Goal: Check status: Check status

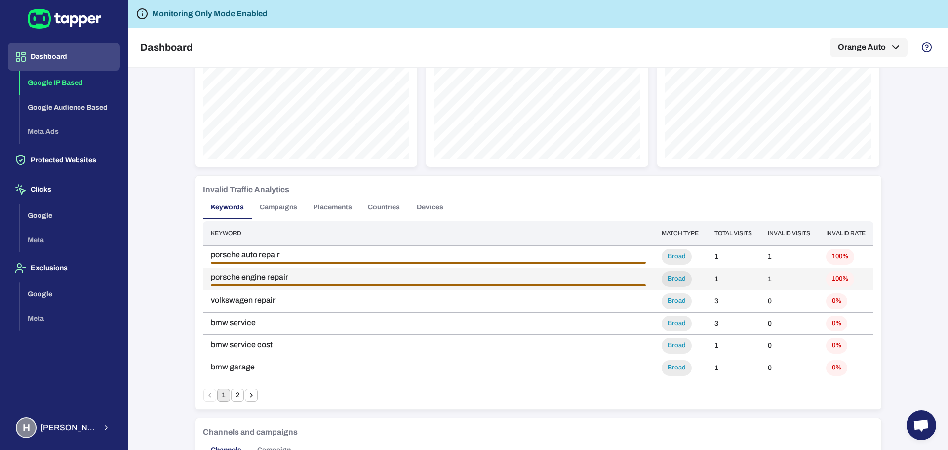
scroll to position [576, 0]
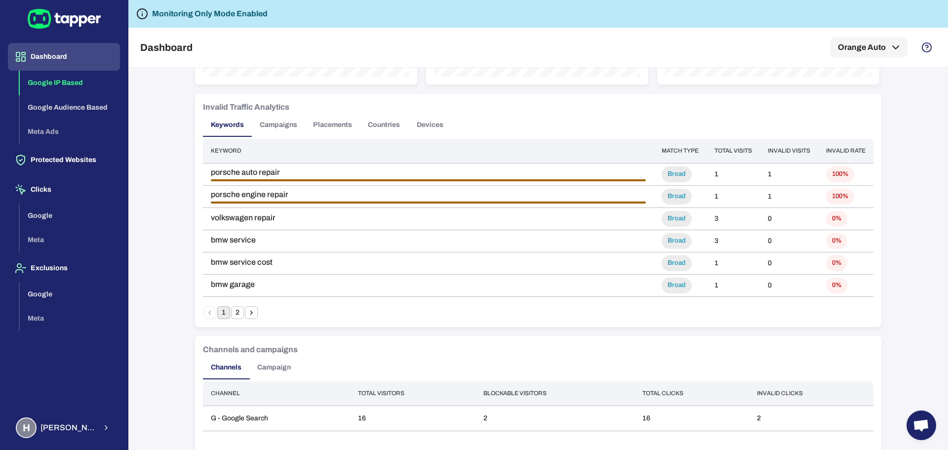
click at [236, 311] on button "2" at bounding box center [237, 312] width 13 height 13
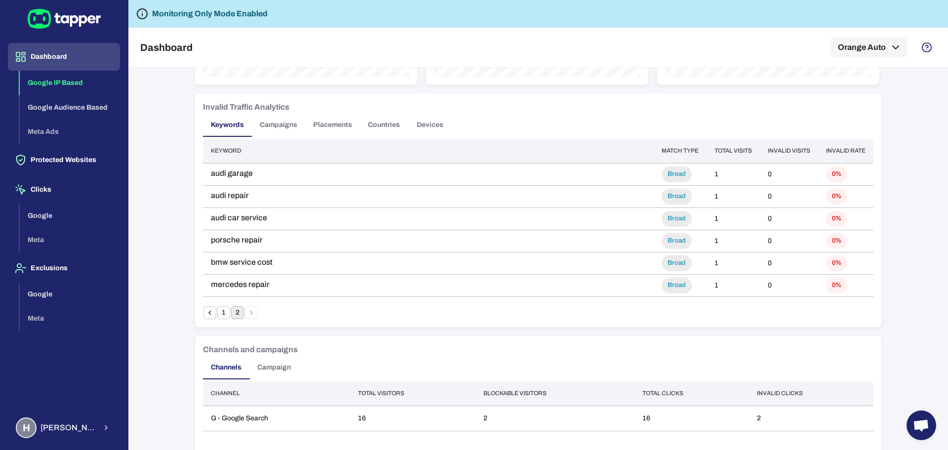
click at [221, 311] on button "1" at bounding box center [223, 312] width 13 height 13
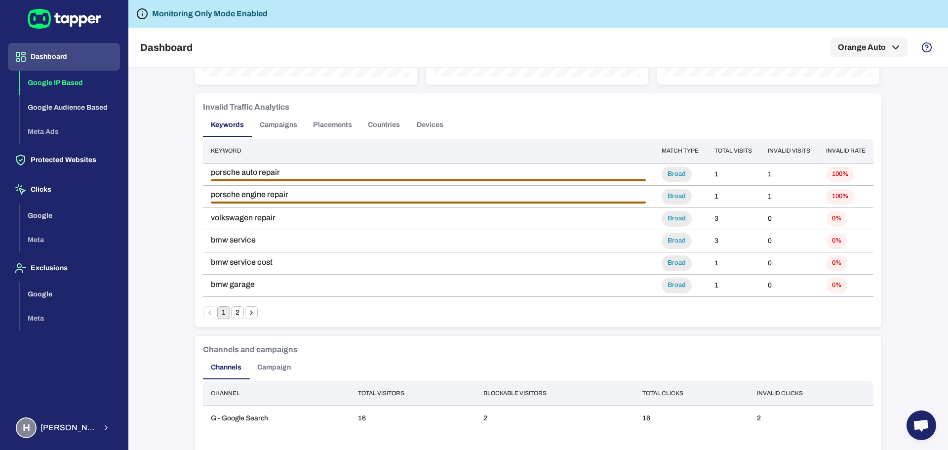
click at [271, 128] on button "Campaigns" at bounding box center [278, 125] width 53 height 24
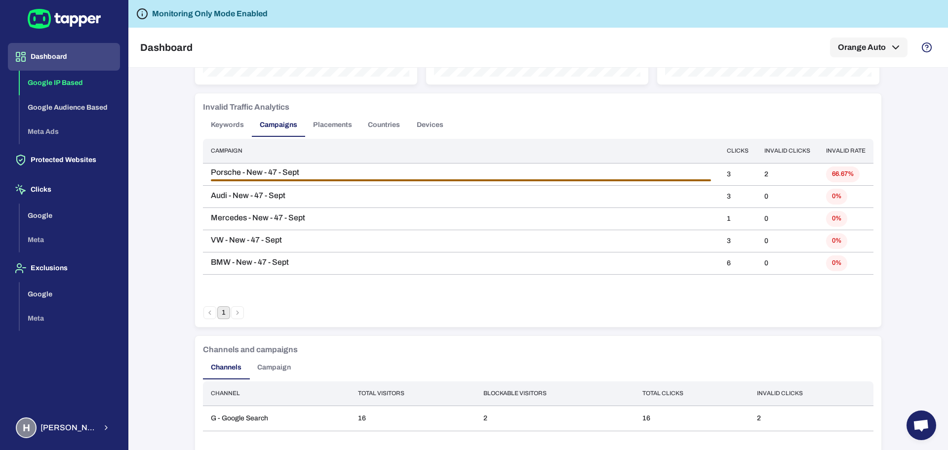
scroll to position [658, 0]
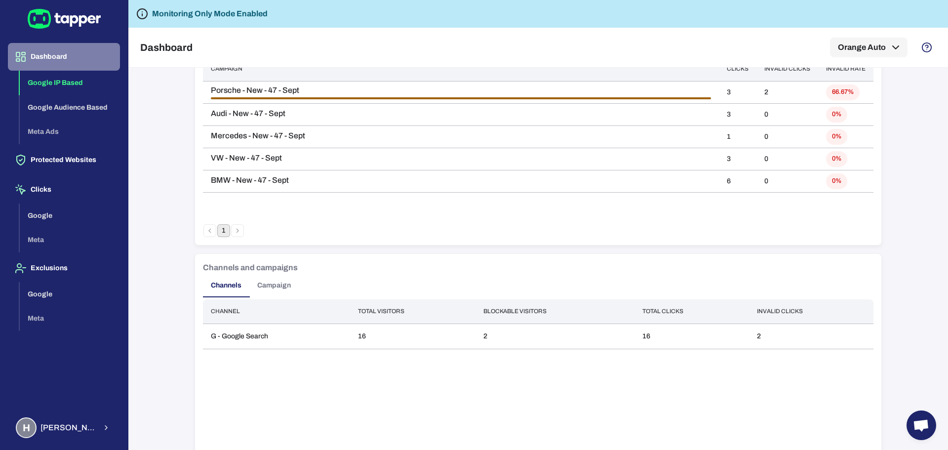
click at [64, 62] on button "Dashboard" at bounding box center [64, 57] width 112 height 28
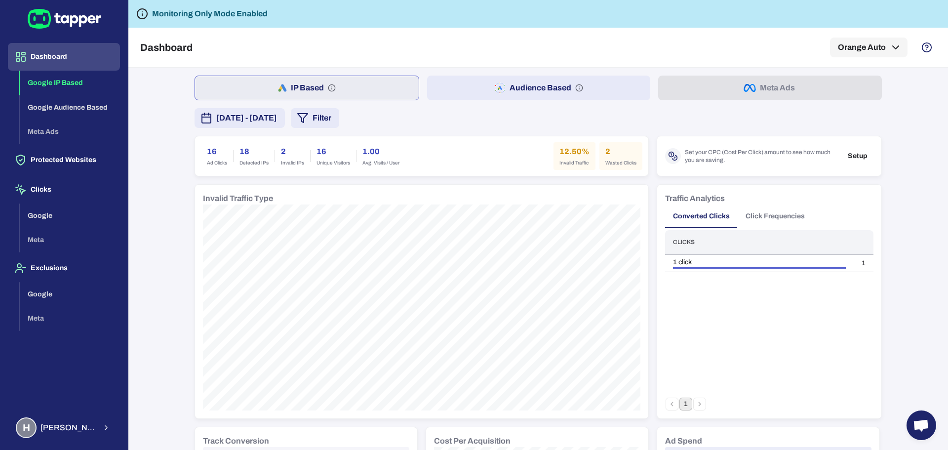
click at [260, 115] on span "[DATE] - [DATE]" at bounding box center [246, 118] width 61 height 12
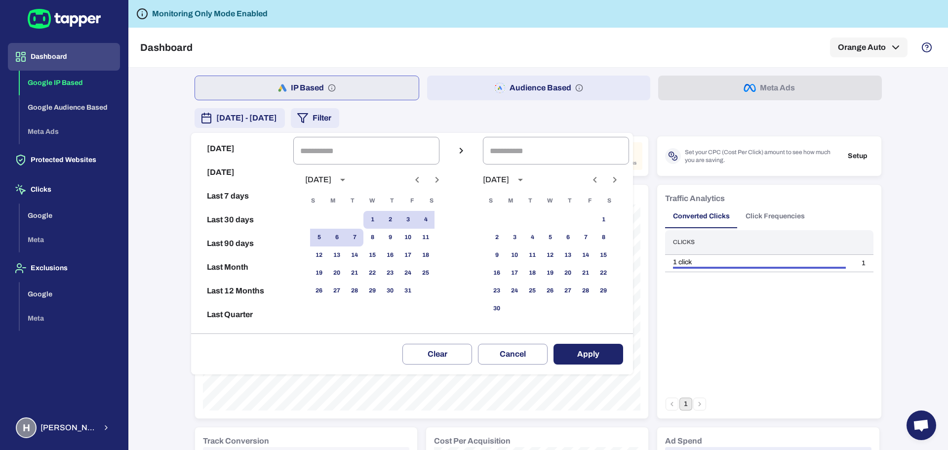
click at [228, 142] on button "Today" at bounding box center [242, 149] width 94 height 24
type input "**********"
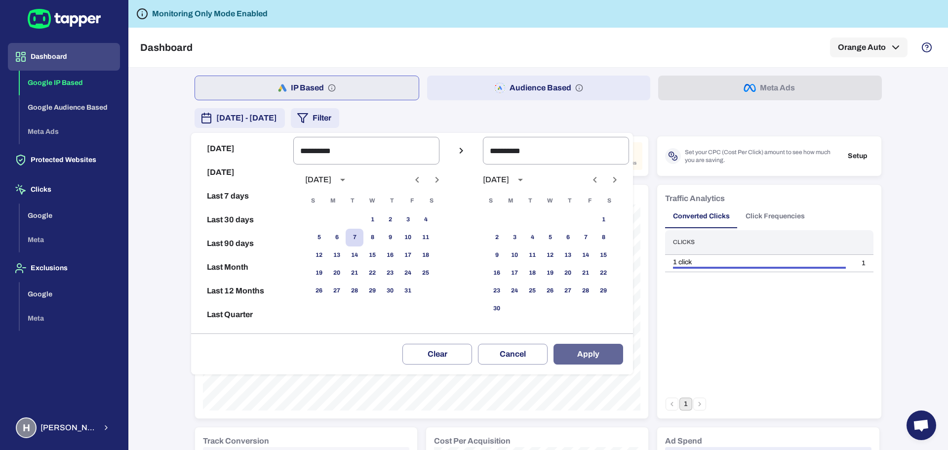
click at [592, 354] on button "Apply" at bounding box center [589, 354] width 70 height 21
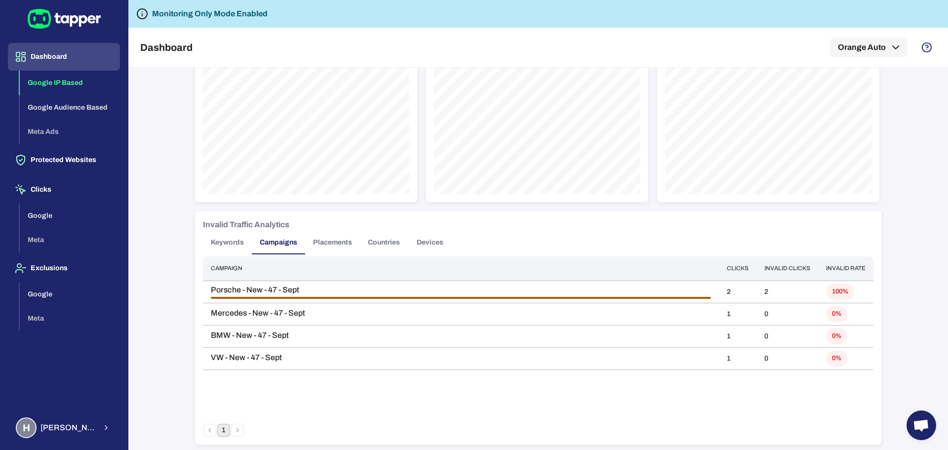
scroll to position [494, 0]
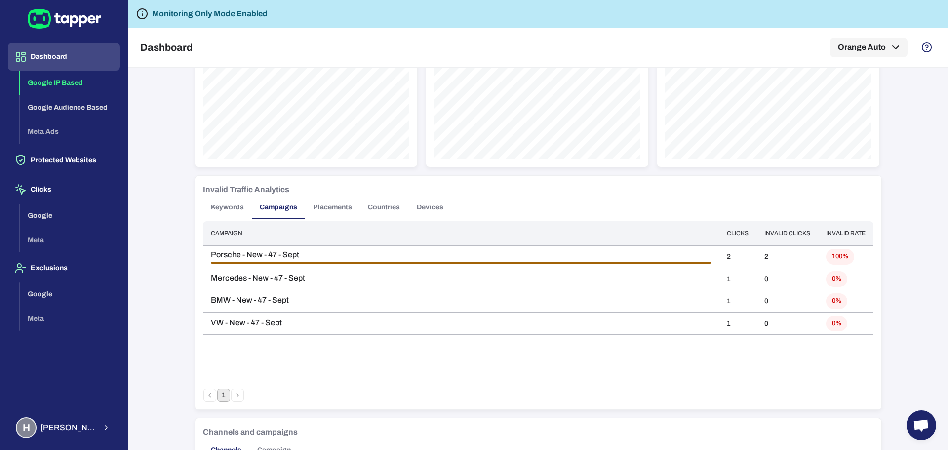
click at [327, 202] on button "Placements" at bounding box center [332, 208] width 55 height 24
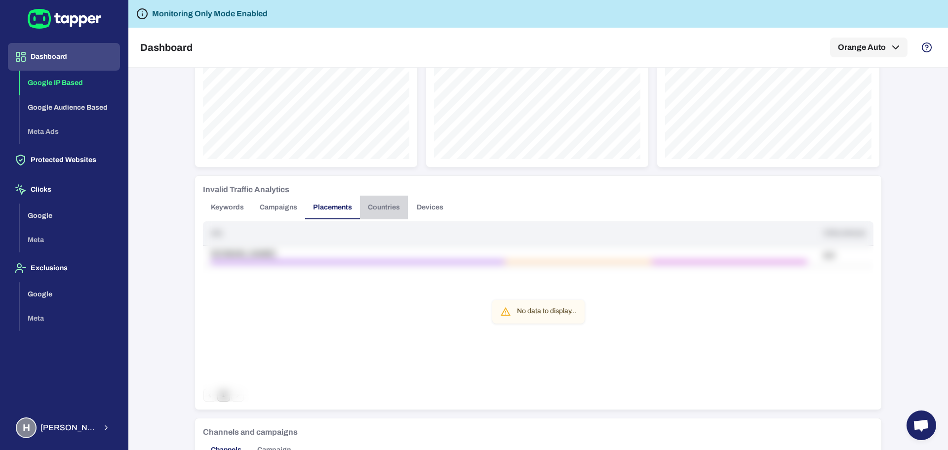
click at [376, 202] on button "Countries" at bounding box center [384, 208] width 48 height 24
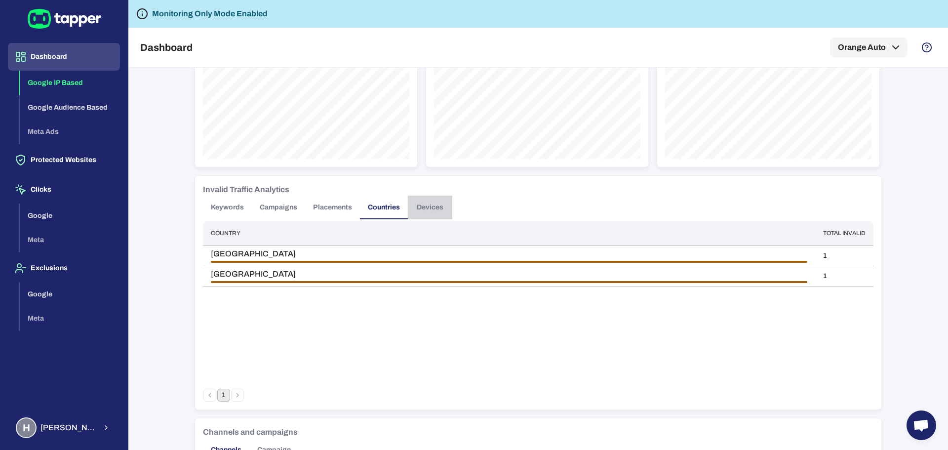
click at [434, 204] on button "Devices" at bounding box center [430, 208] width 44 height 24
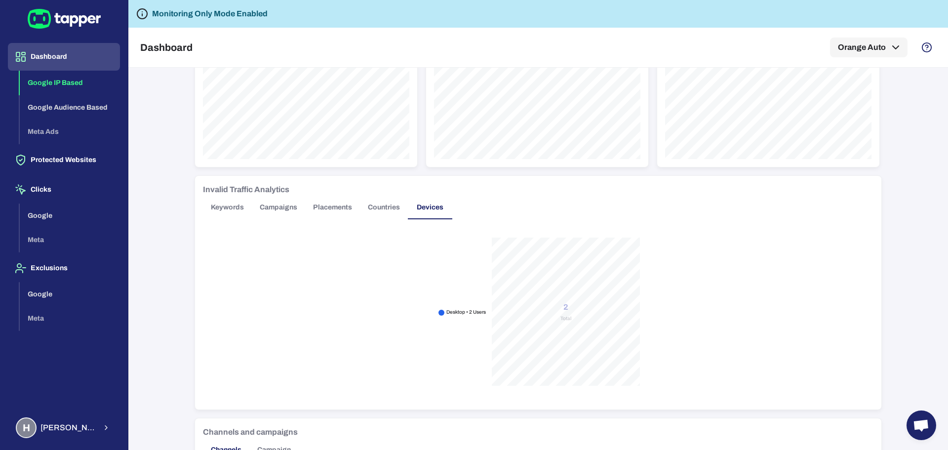
click at [223, 206] on button "Keywords" at bounding box center [227, 208] width 49 height 24
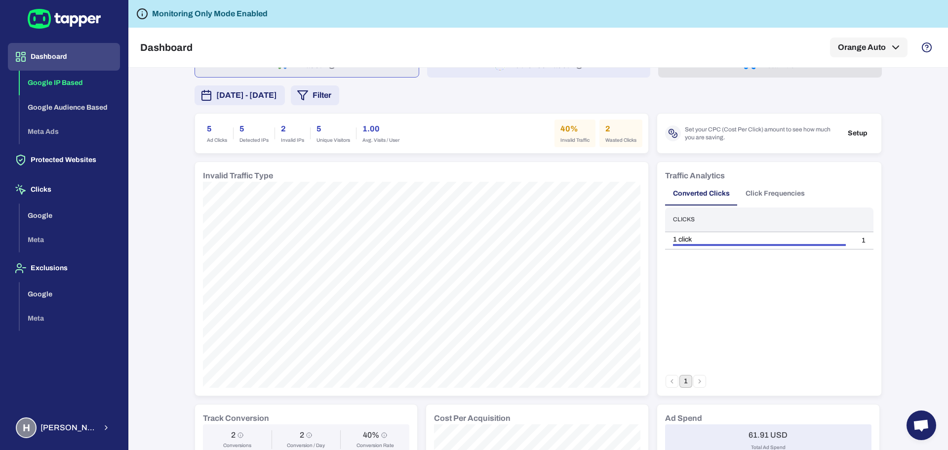
scroll to position [0, 0]
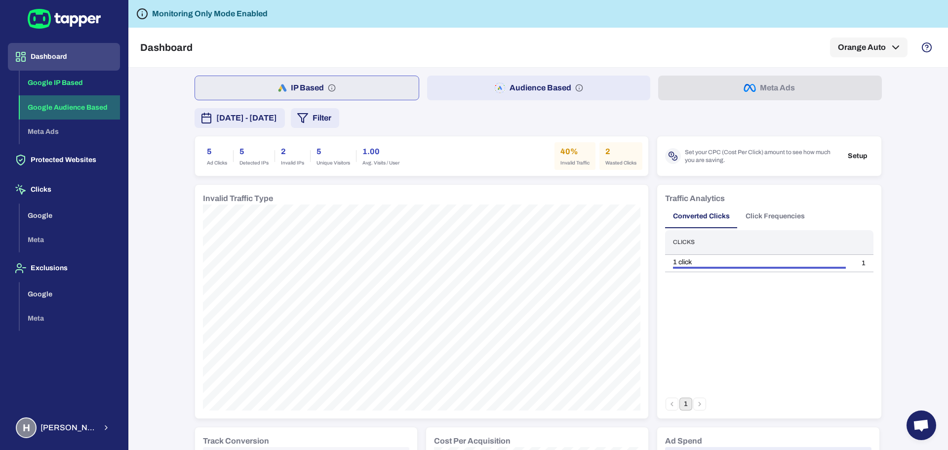
click at [53, 105] on button "Google Audience Based" at bounding box center [70, 107] width 100 height 25
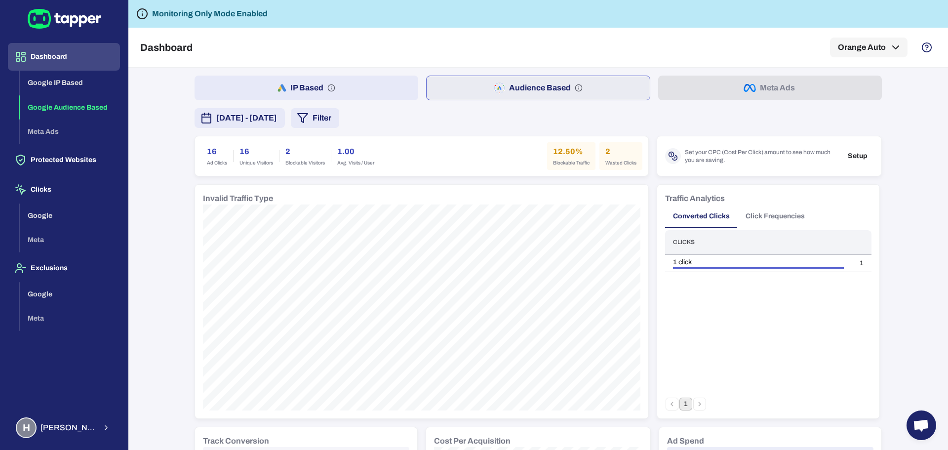
click at [283, 81] on button "IP Based" at bounding box center [307, 88] width 224 height 25
click at [522, 84] on button "Audience Based" at bounding box center [539, 88] width 224 height 25
click at [352, 87] on button "IP Based" at bounding box center [307, 88] width 224 height 25
click at [457, 84] on button "Audience Based" at bounding box center [539, 88] width 224 height 25
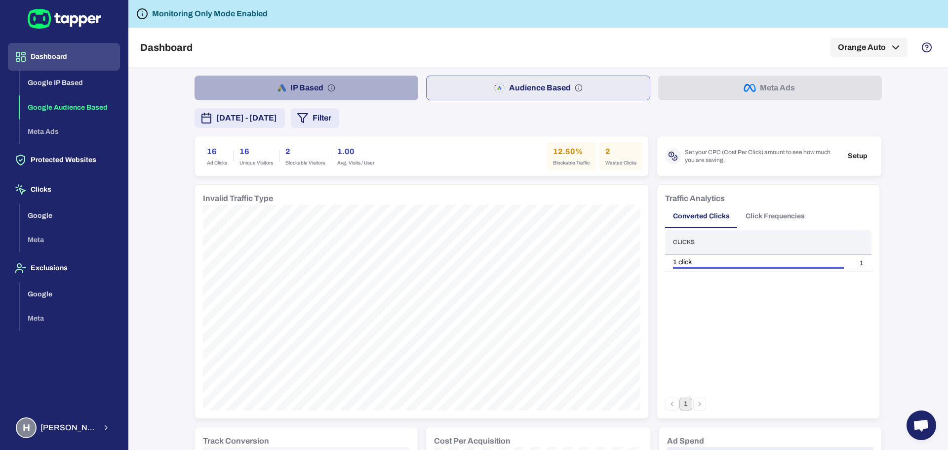
click at [351, 86] on button "IP Based" at bounding box center [307, 88] width 224 height 25
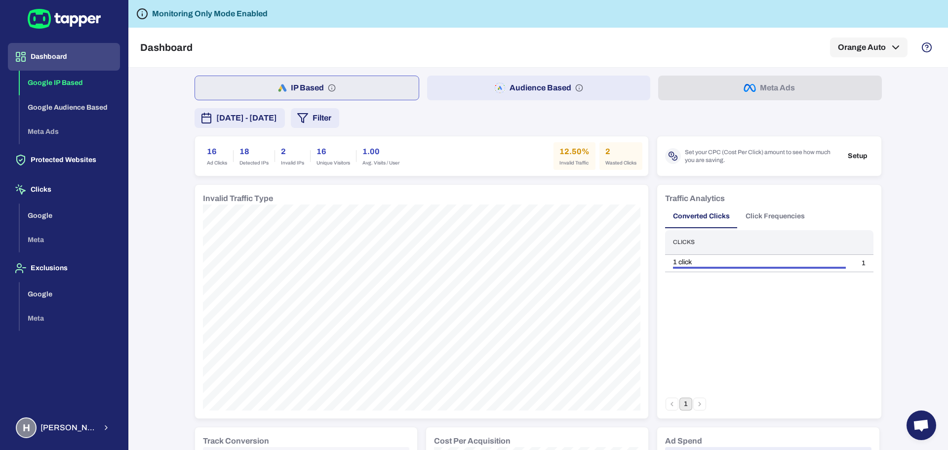
click at [459, 87] on button "Audience Based" at bounding box center [539, 88] width 224 height 25
click at [307, 77] on button "IP Based" at bounding box center [307, 88] width 224 height 25
click at [56, 109] on button "Google Audience Based" at bounding box center [70, 107] width 100 height 25
click at [767, 222] on button "Click Frequencies" at bounding box center [775, 216] width 75 height 24
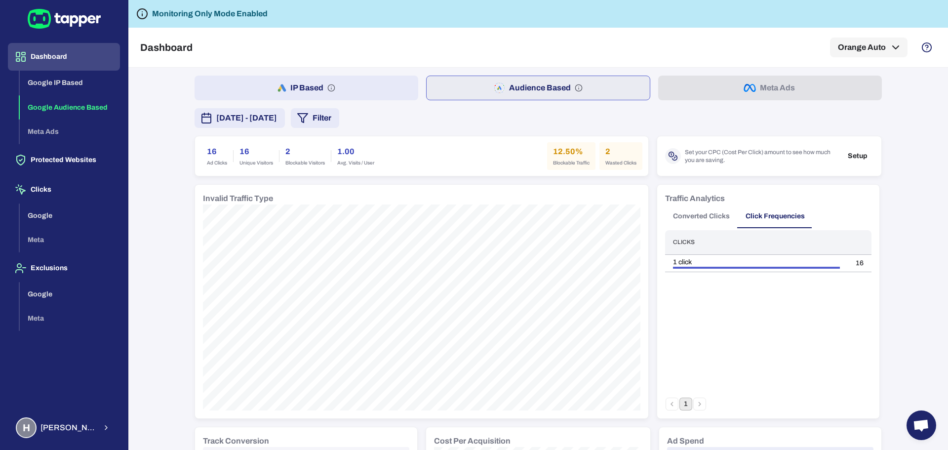
click at [702, 218] on button "Converted Clicks" at bounding box center [701, 216] width 73 height 24
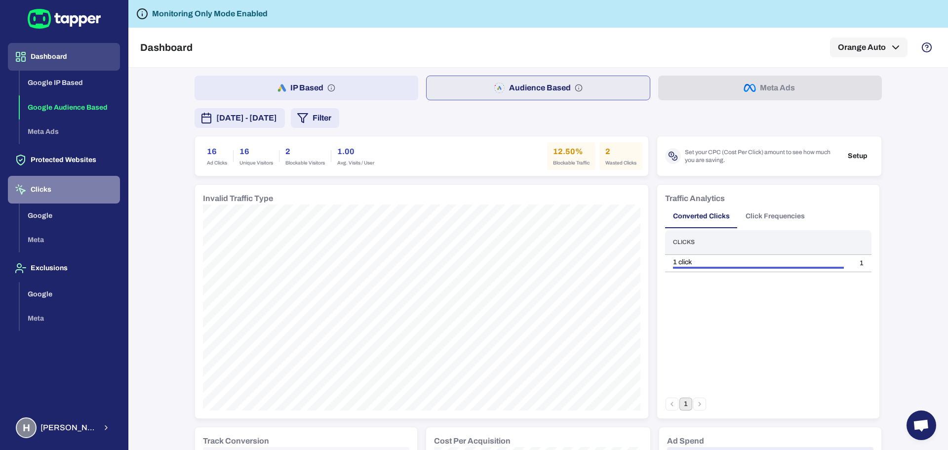
click at [40, 191] on button "Clicks" at bounding box center [64, 190] width 112 height 28
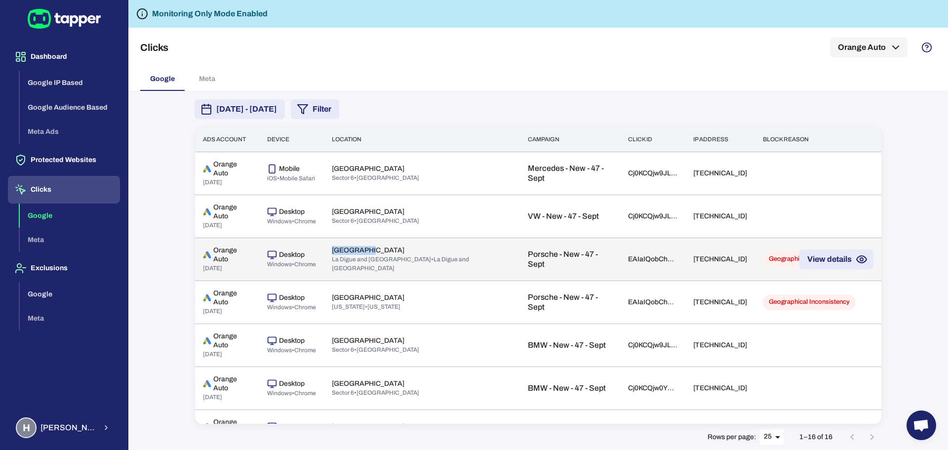
drag, startPoint x: 324, startPoint y: 251, endPoint x: 364, endPoint y: 251, distance: 39.5
click at [364, 251] on td "Seychelles La Digue and Inner Islands • La Digue and Inner Islands" at bounding box center [422, 259] width 197 height 43
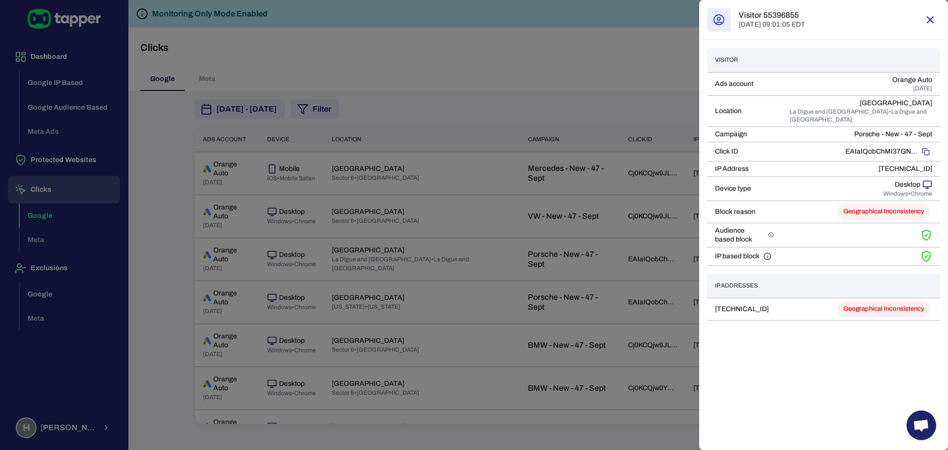
click at [799, 367] on div "Visitor 55396855 Oct 07, 2025 09:01:05 EDT Visitor Ads account Orange Auto Oct …" at bounding box center [823, 225] width 249 height 450
click at [565, 242] on div at bounding box center [474, 225] width 948 height 450
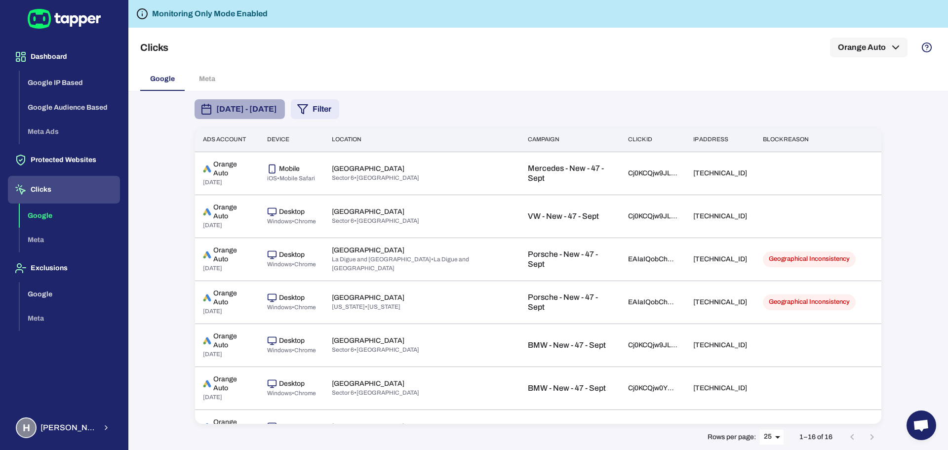
click at [277, 108] on span "[DATE] - [DATE]" at bounding box center [246, 109] width 61 height 12
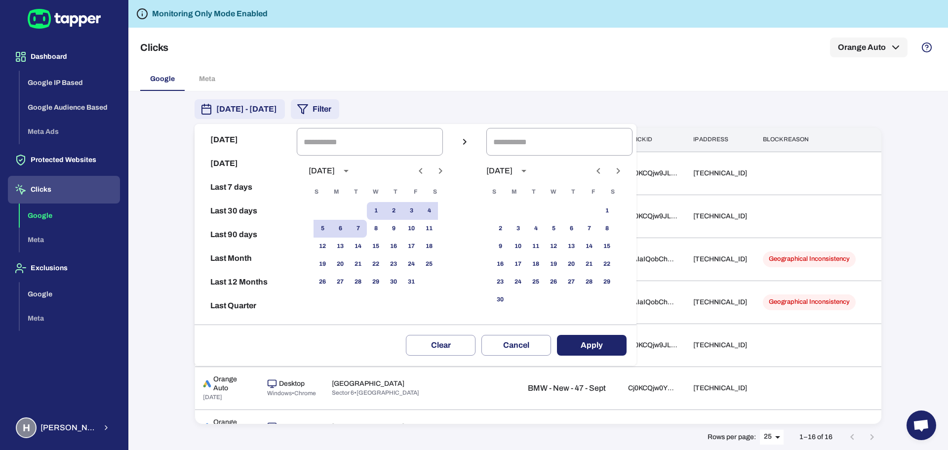
click at [228, 144] on button "Today" at bounding box center [246, 140] width 94 height 24
type input "**********"
click at [590, 350] on button "Apply" at bounding box center [592, 345] width 70 height 21
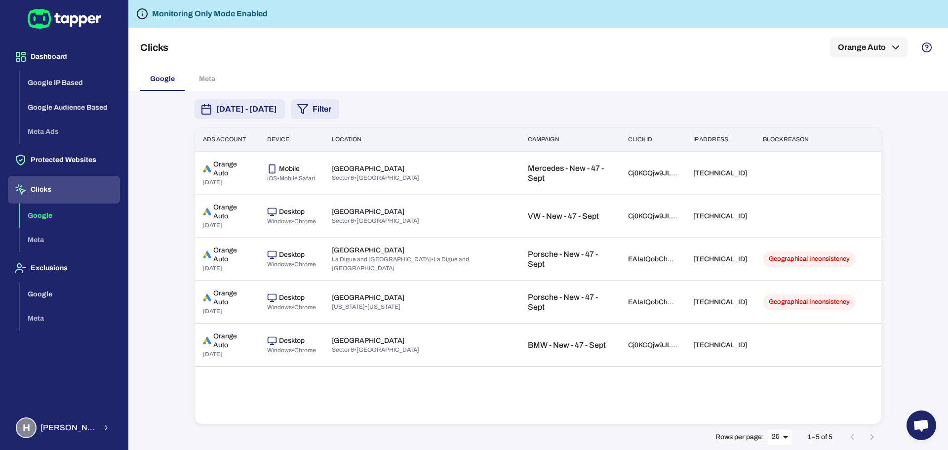
click at [208, 75] on div "Google Meta" at bounding box center [538, 79] width 796 height 24
click at [39, 57] on button "Dashboard" at bounding box center [64, 57] width 112 height 28
